Goal: Task Accomplishment & Management: Use online tool/utility

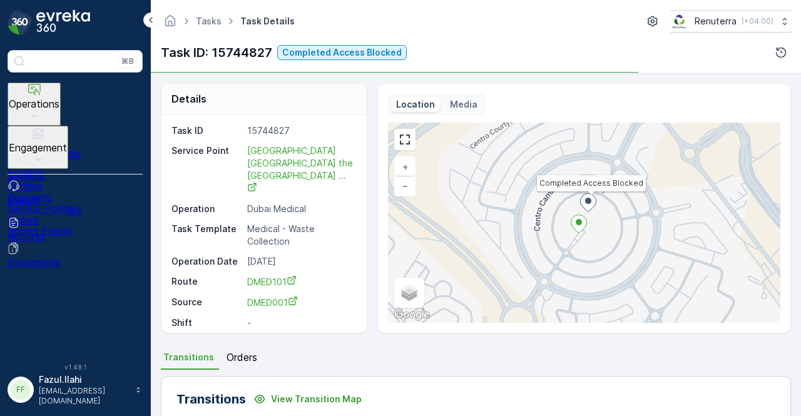
click at [67, 142] on p "Engagement" at bounding box center [38, 147] width 58 height 11
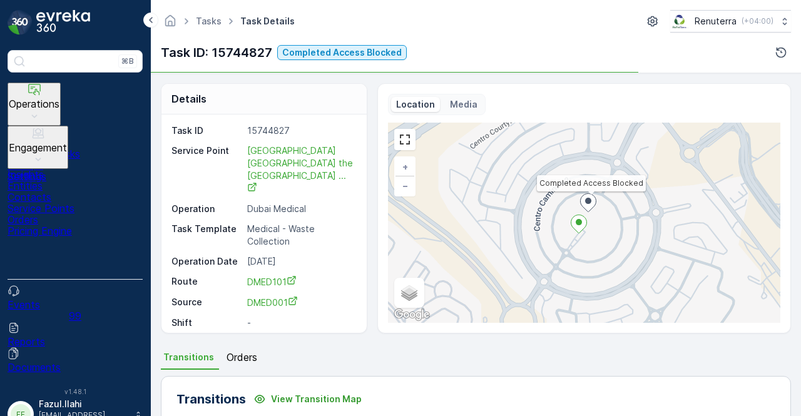
click at [80, 203] on p "Service Points" at bounding box center [75, 208] width 135 height 11
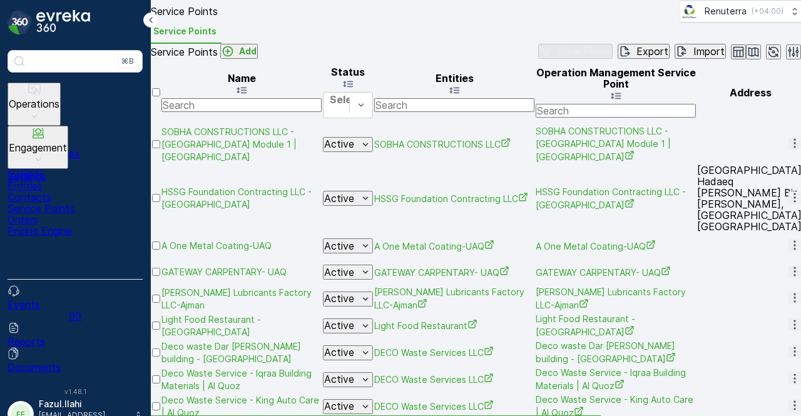
click at [251, 112] on input "text" at bounding box center [242, 105] width 160 height 14
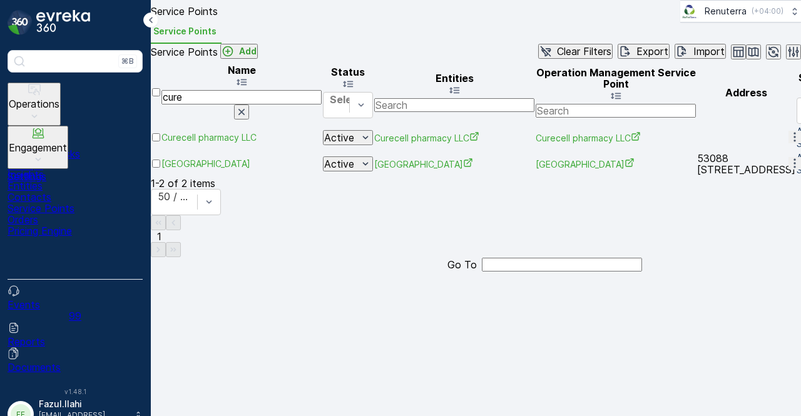
click at [789, 143] on icon "button" at bounding box center [795, 137] width 13 height 13
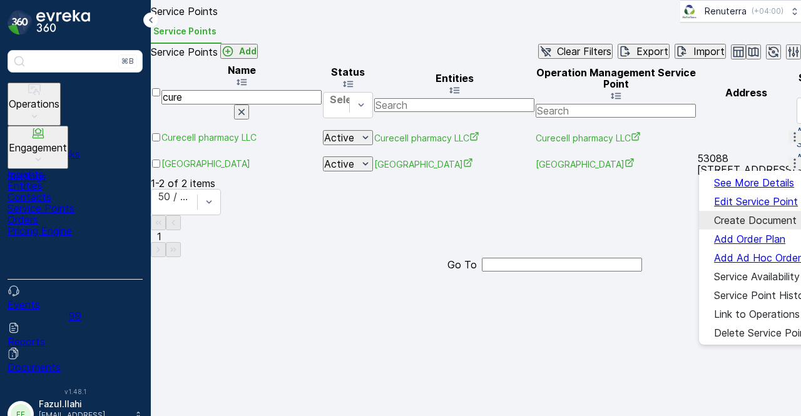
click at [771, 218] on span "Create Document" at bounding box center [755, 220] width 83 height 11
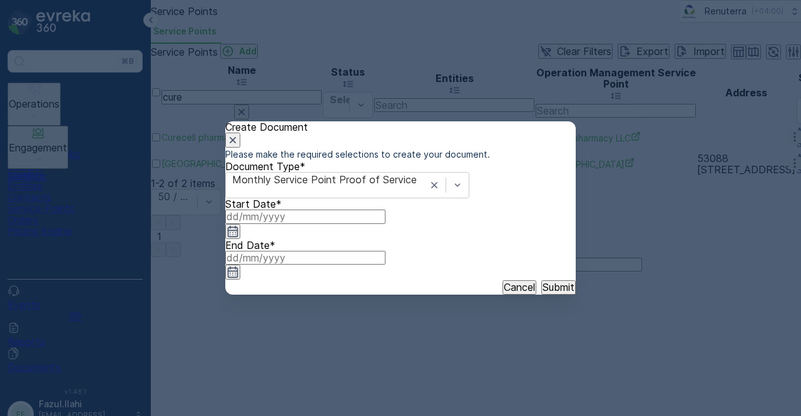
click at [239, 238] on icon "button" at bounding box center [233, 231] width 13 height 13
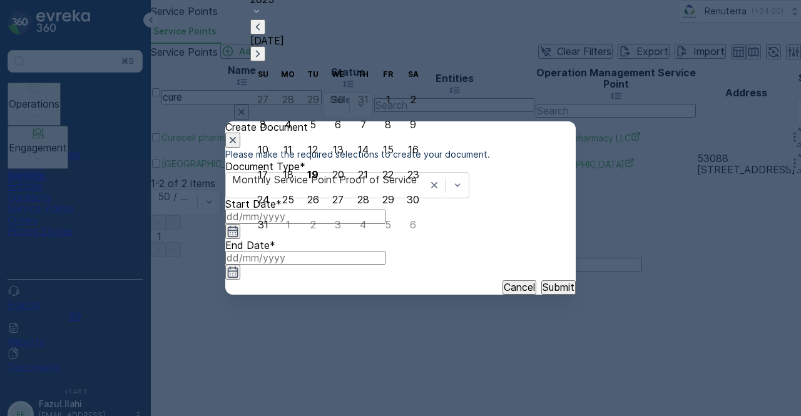
click at [264, 33] on icon "button" at bounding box center [258, 27] width 13 height 13
click at [311, 119] on div "1" at bounding box center [313, 124] width 4 height 11
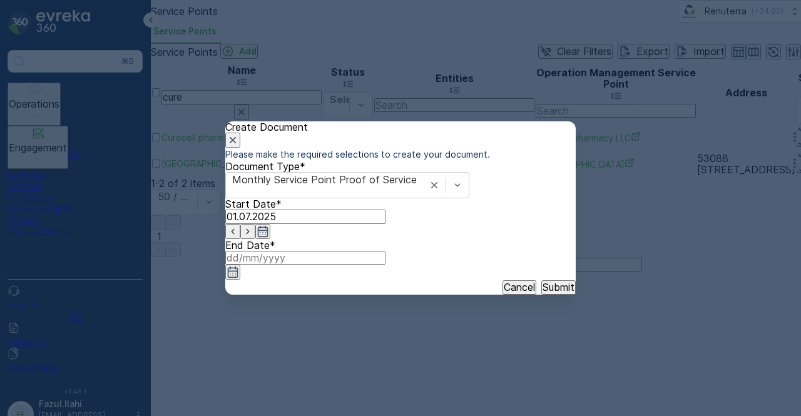
click at [239, 267] on icon "button" at bounding box center [233, 272] width 11 height 11
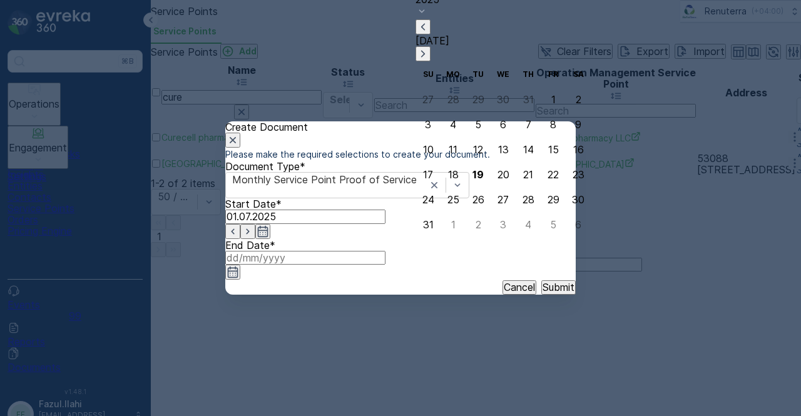
click at [429, 33] on icon "button" at bounding box center [423, 27] width 13 height 13
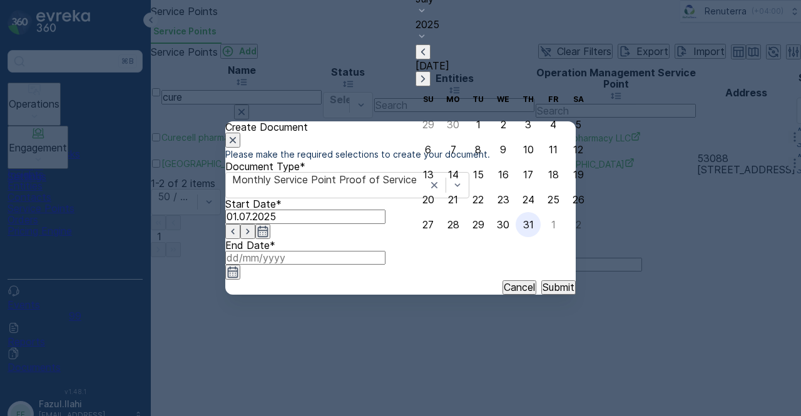
click at [523, 230] on div "31" at bounding box center [528, 224] width 11 height 11
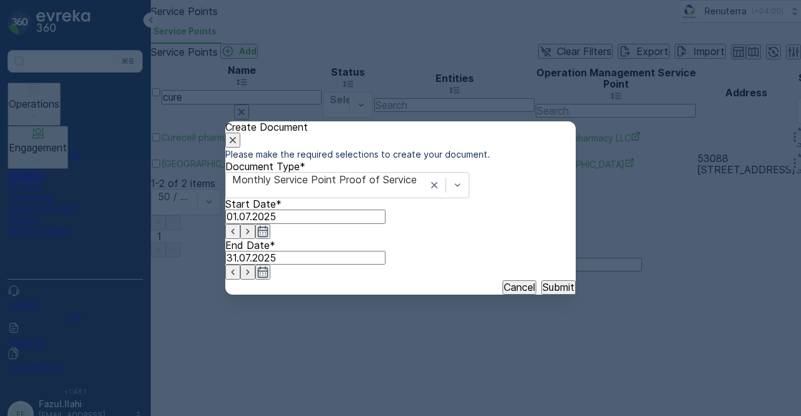
click at [552, 292] on div "Cancel Submit" at bounding box center [400, 287] width 351 height 14
click at [551, 293] on p "Submit" at bounding box center [559, 287] width 32 height 11
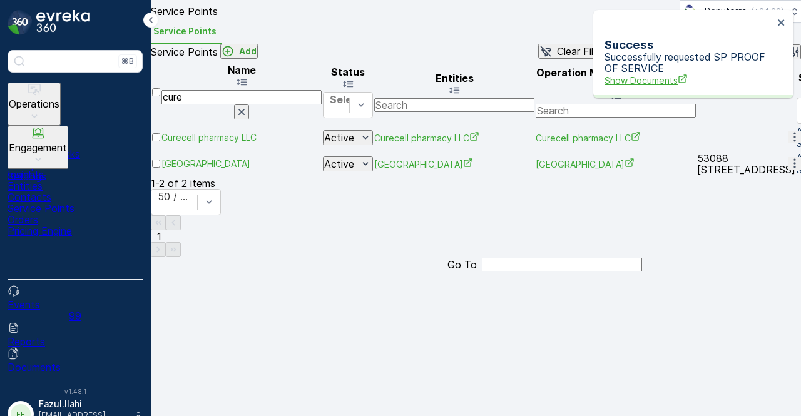
click at [674, 74] on span "Show Documents" at bounding box center [689, 80] width 169 height 13
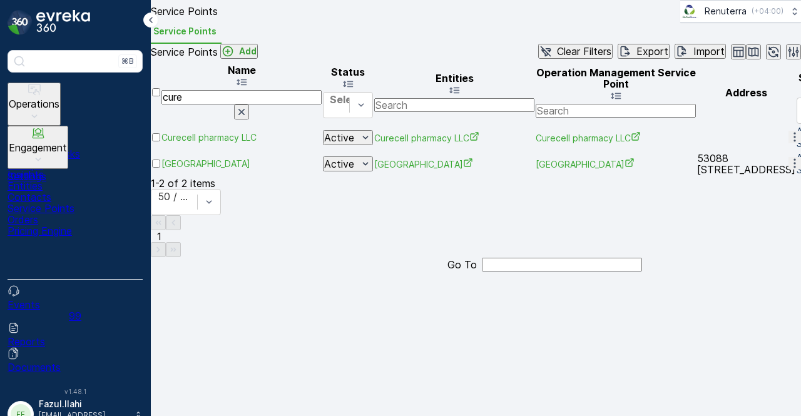
click at [789, 143] on icon "button" at bounding box center [795, 137] width 13 height 13
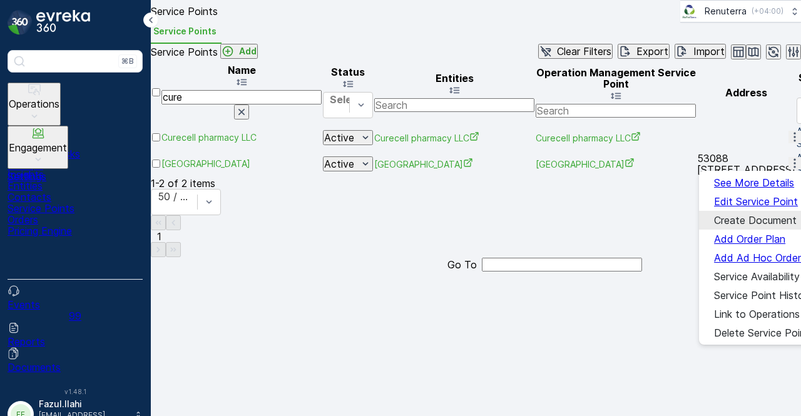
click at [740, 215] on span "Create Document" at bounding box center [755, 220] width 83 height 11
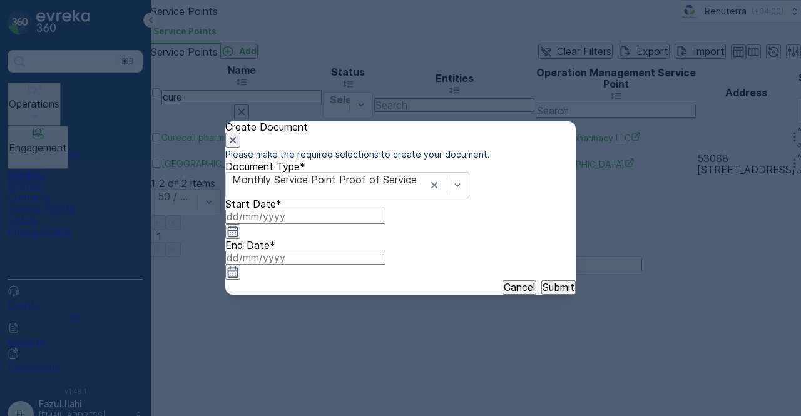
click at [371, 224] on input at bounding box center [305, 217] width 160 height 14
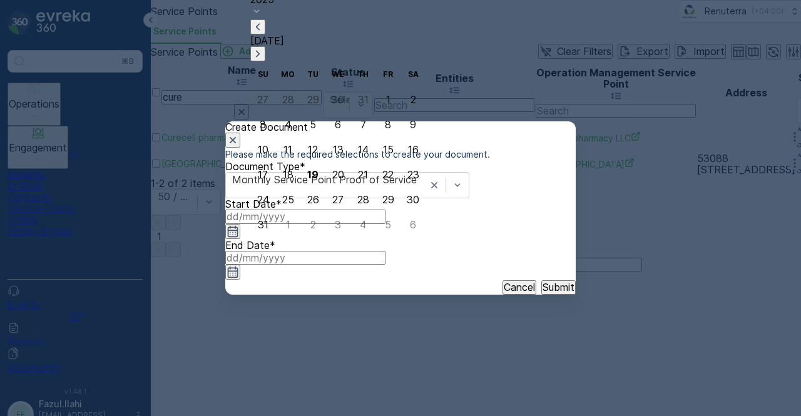
click at [264, 33] on icon "button" at bounding box center [258, 27] width 13 height 13
click at [301, 118] on button "1" at bounding box center [313, 124] width 25 height 25
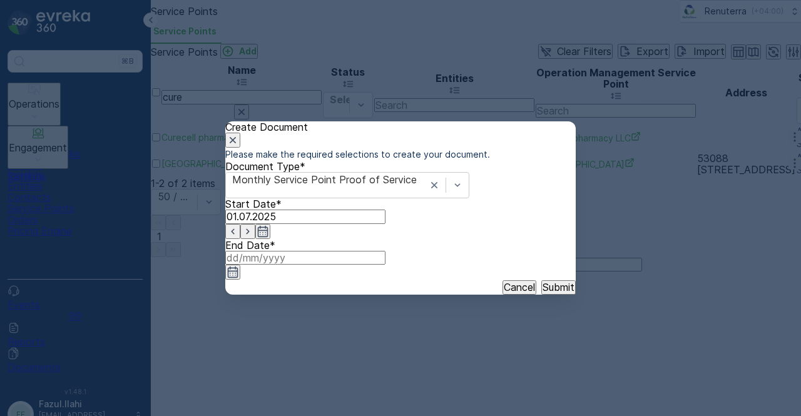
click at [239, 266] on icon "button" at bounding box center [233, 272] width 13 height 13
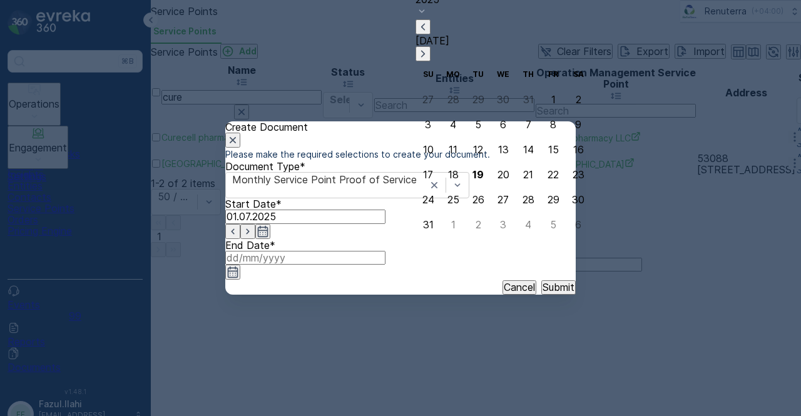
click at [429, 33] on icon "button" at bounding box center [423, 27] width 13 height 13
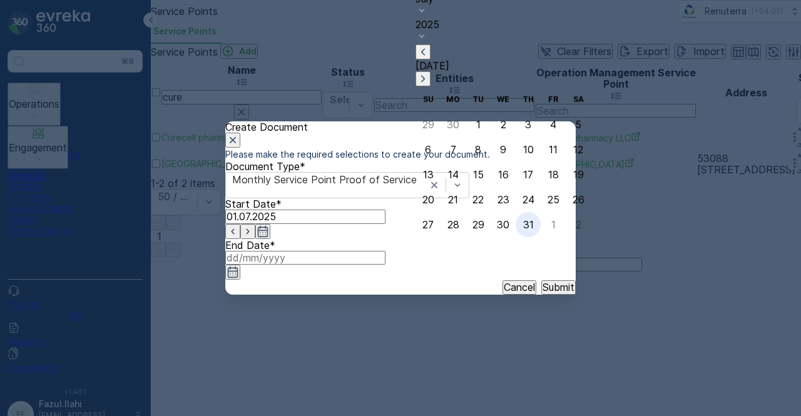
click at [523, 222] on div "31" at bounding box center [528, 224] width 11 height 11
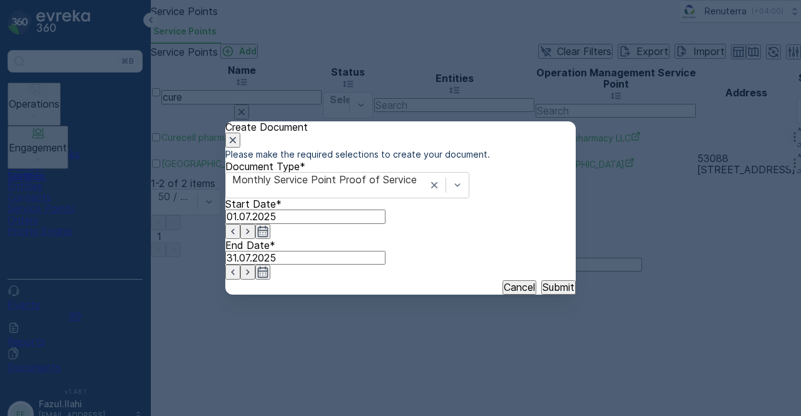
click at [546, 294] on div "Cancel Submit" at bounding box center [400, 287] width 351 height 14
click at [547, 294] on button "Submit" at bounding box center [559, 287] width 34 height 14
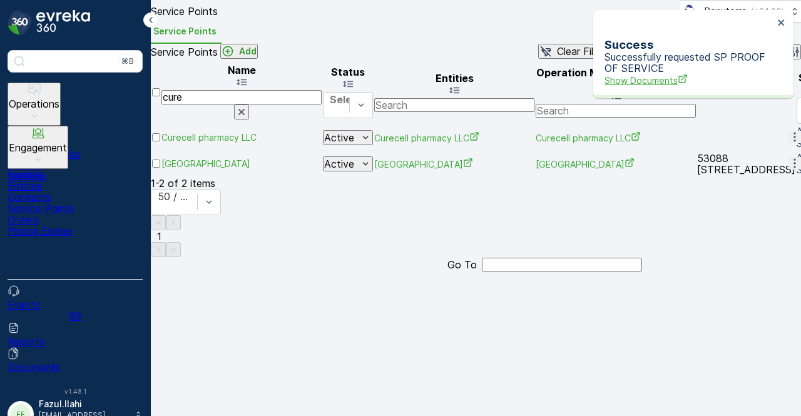
click at [667, 74] on span "Show Documents" at bounding box center [689, 80] width 169 height 13
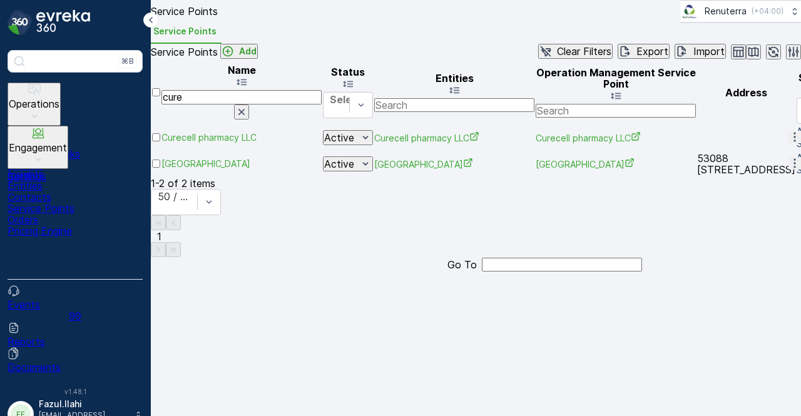
click at [789, 143] on icon "button" at bounding box center [795, 137] width 13 height 13
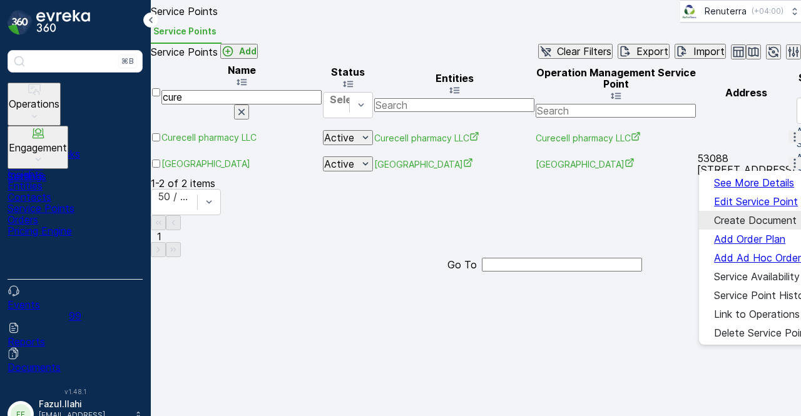
click at [758, 215] on span "Create Document" at bounding box center [755, 220] width 83 height 11
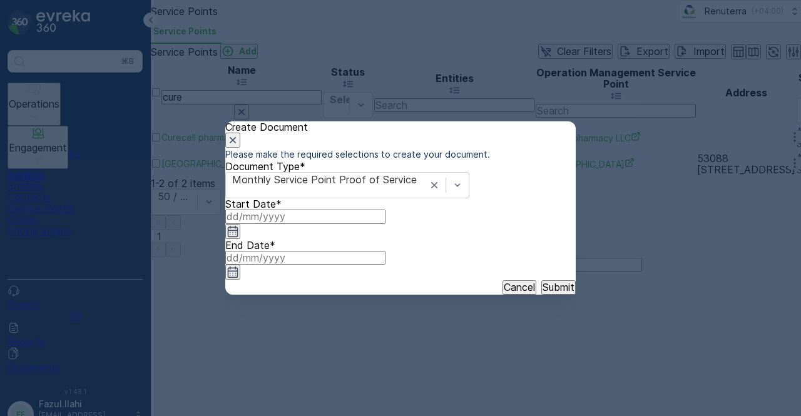
click at [239, 237] on icon "button" at bounding box center [233, 231] width 11 height 11
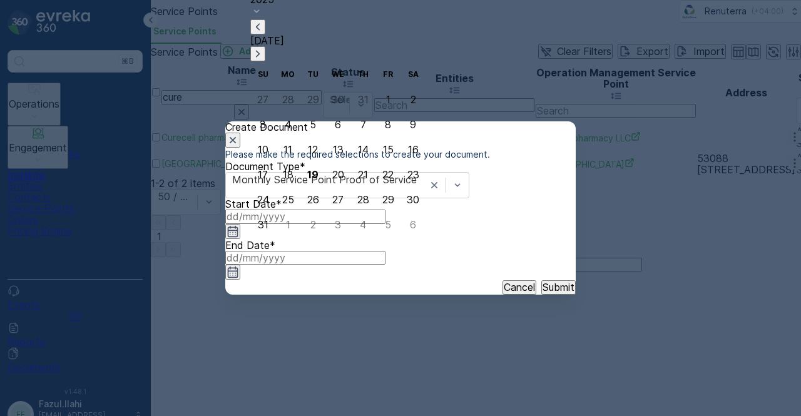
click at [264, 33] on icon "button" at bounding box center [258, 27] width 13 height 13
click at [264, 58] on icon "button" at bounding box center [258, 52] width 13 height 13
click at [261, 125] on div "1" at bounding box center [263, 124] width 4 height 11
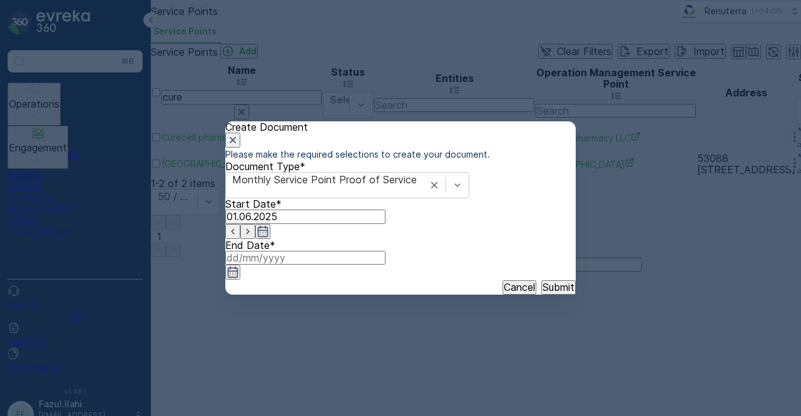
click at [239, 267] on icon "button" at bounding box center [233, 272] width 11 height 11
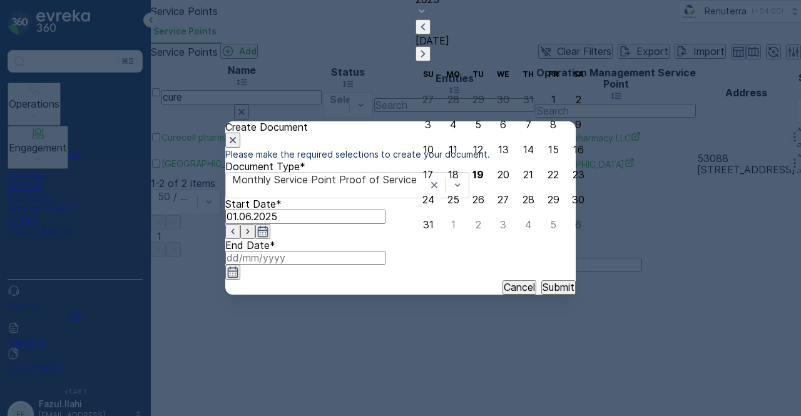
click at [429, 33] on icon "button" at bounding box center [423, 27] width 13 height 13
click at [429, 58] on icon "button" at bounding box center [423, 52] width 13 height 13
click at [456, 227] on div "30" at bounding box center [453, 224] width 13 height 11
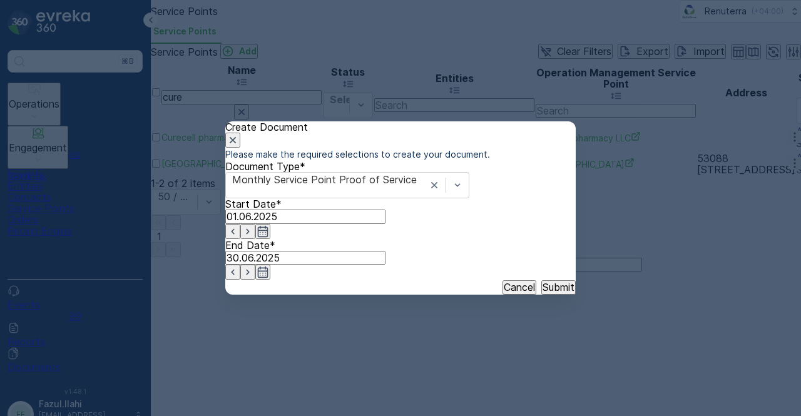
click at [543, 293] on p "Submit" at bounding box center [559, 287] width 32 height 11
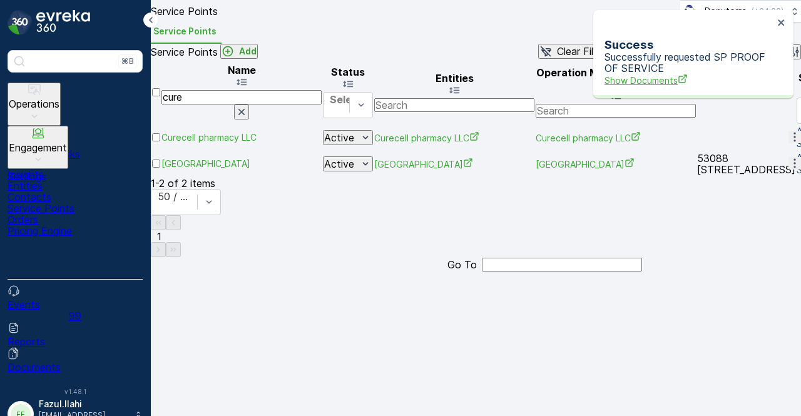
click at [660, 74] on span "Show Documents" at bounding box center [689, 80] width 169 height 13
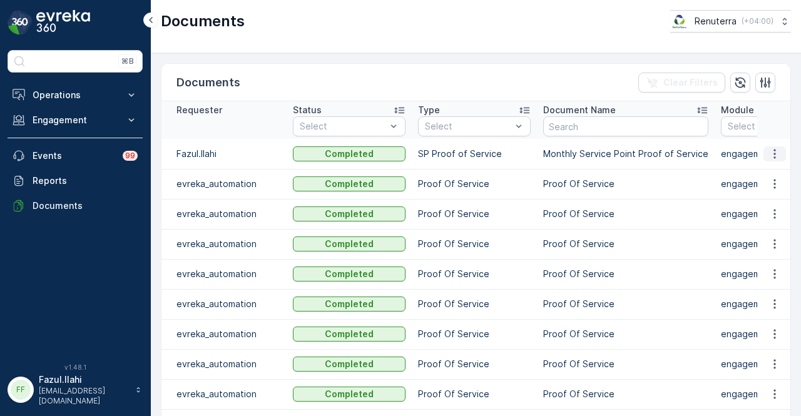
click at [777, 151] on icon "button" at bounding box center [775, 154] width 13 height 13
click at [779, 169] on span "See Details" at bounding box center [772, 171] width 48 height 13
click at [771, 150] on icon "button" at bounding box center [775, 154] width 13 height 13
click at [769, 173] on span "See Details" at bounding box center [772, 171] width 48 height 13
click at [783, 153] on button "button" at bounding box center [775, 154] width 23 height 15
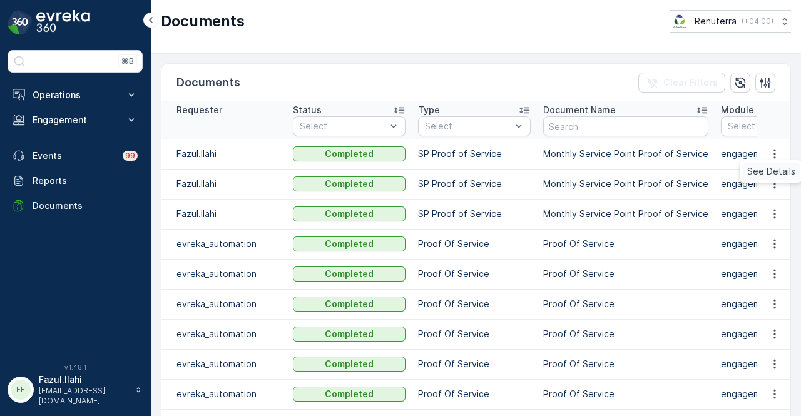
click at [781, 168] on span "See Details" at bounding box center [772, 171] width 48 height 13
